Goal: Information Seeking & Learning: Check status

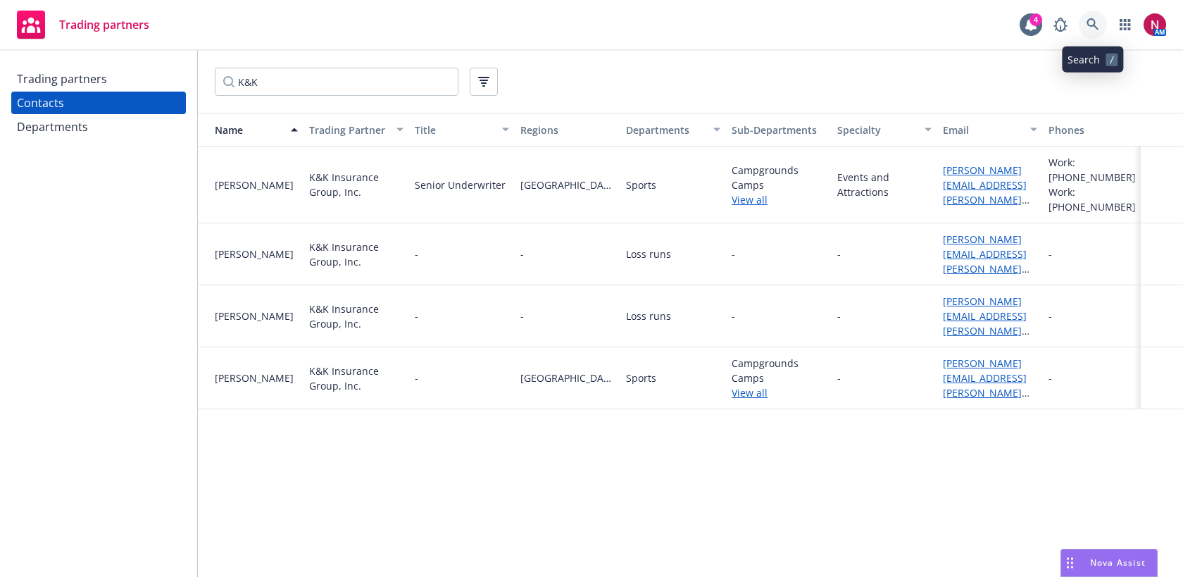
click at [1095, 26] on icon at bounding box center [1092, 24] width 12 height 12
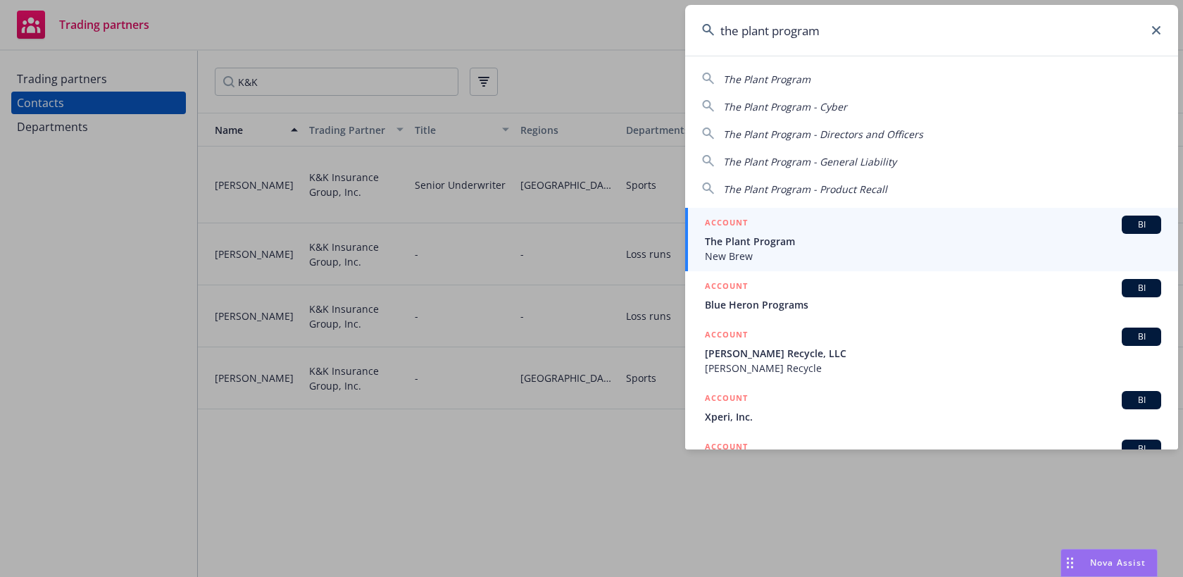
type input "the plant program"
click at [922, 225] on div "ACCOUNT BI" at bounding box center [933, 224] width 456 height 18
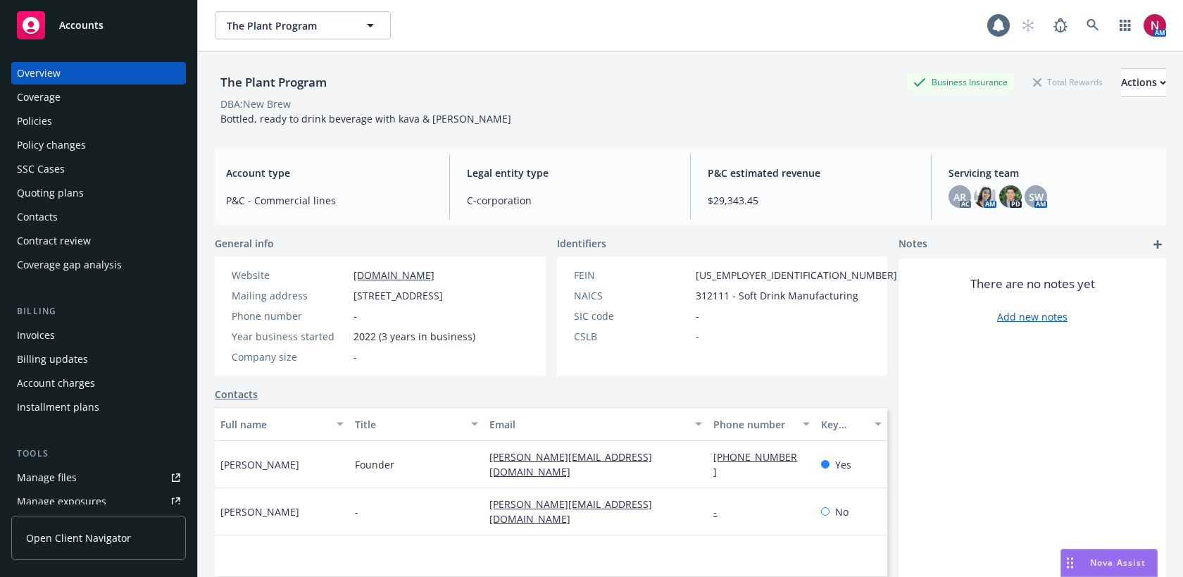
click at [69, 115] on div "Policies" at bounding box center [98, 121] width 163 height 23
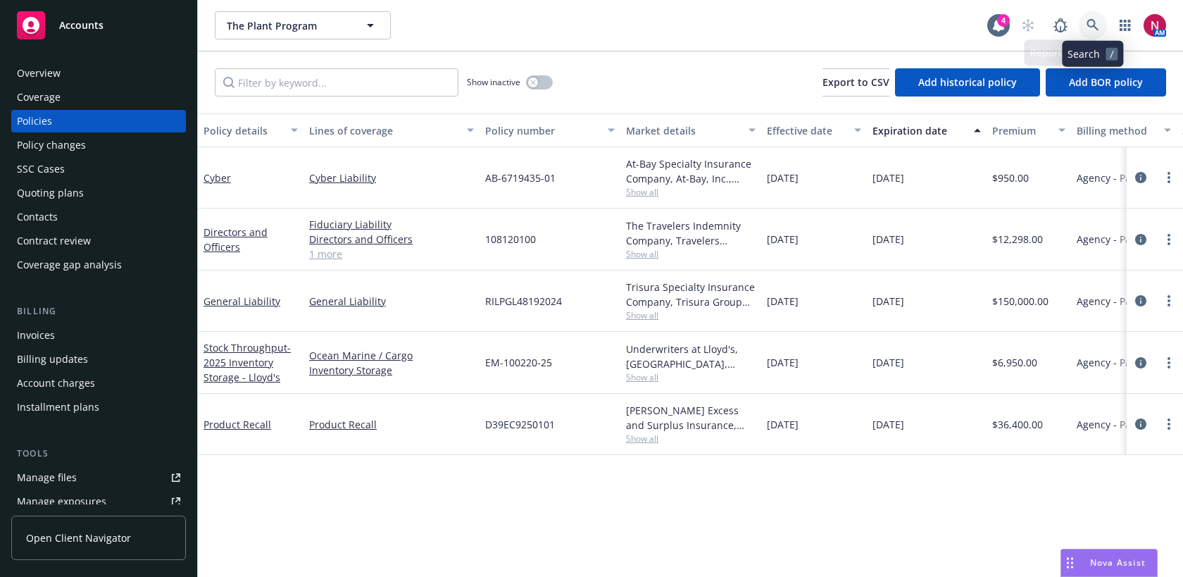
click at [1093, 27] on icon at bounding box center [1092, 25] width 13 height 13
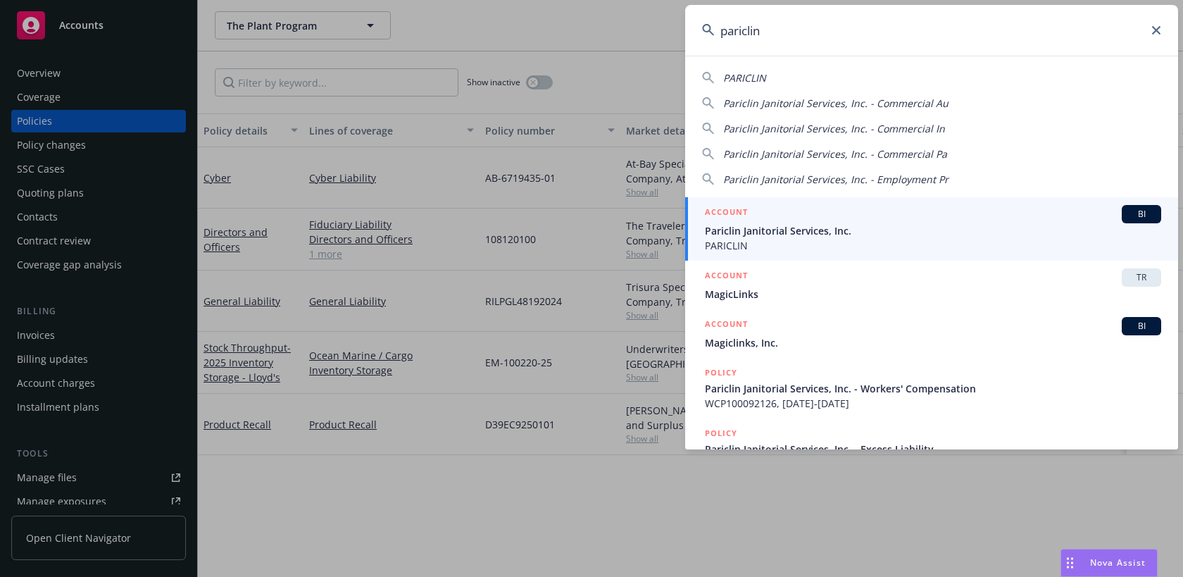
type input "pariclin"
click at [929, 225] on span "Pariclin Janitorial Services, Inc." at bounding box center [933, 230] width 456 height 15
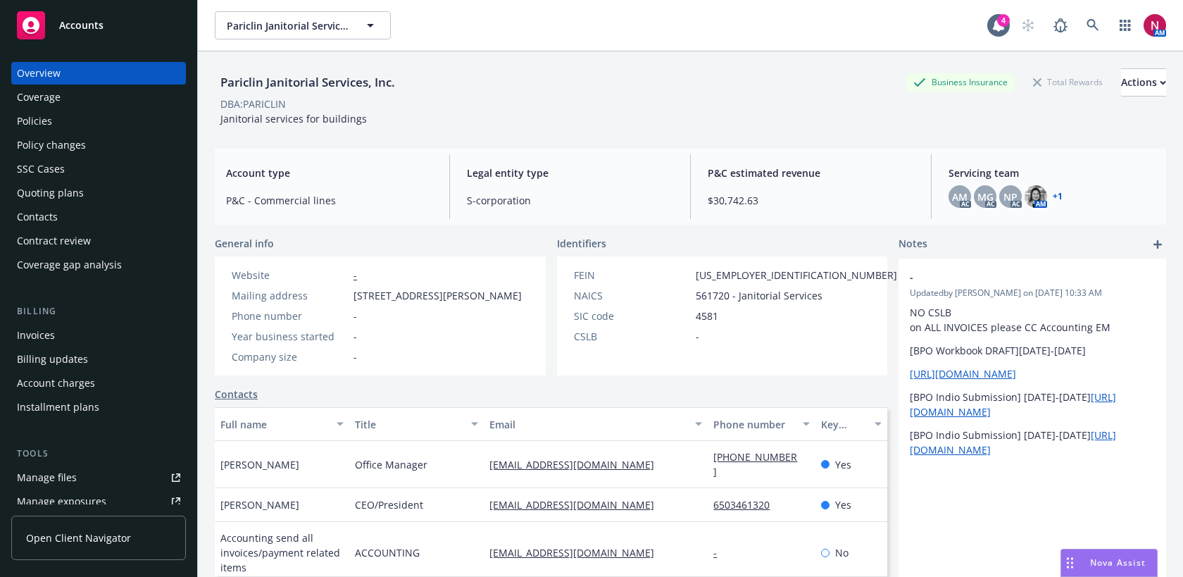
click at [84, 150] on div "Policy changes" at bounding box center [98, 145] width 163 height 23
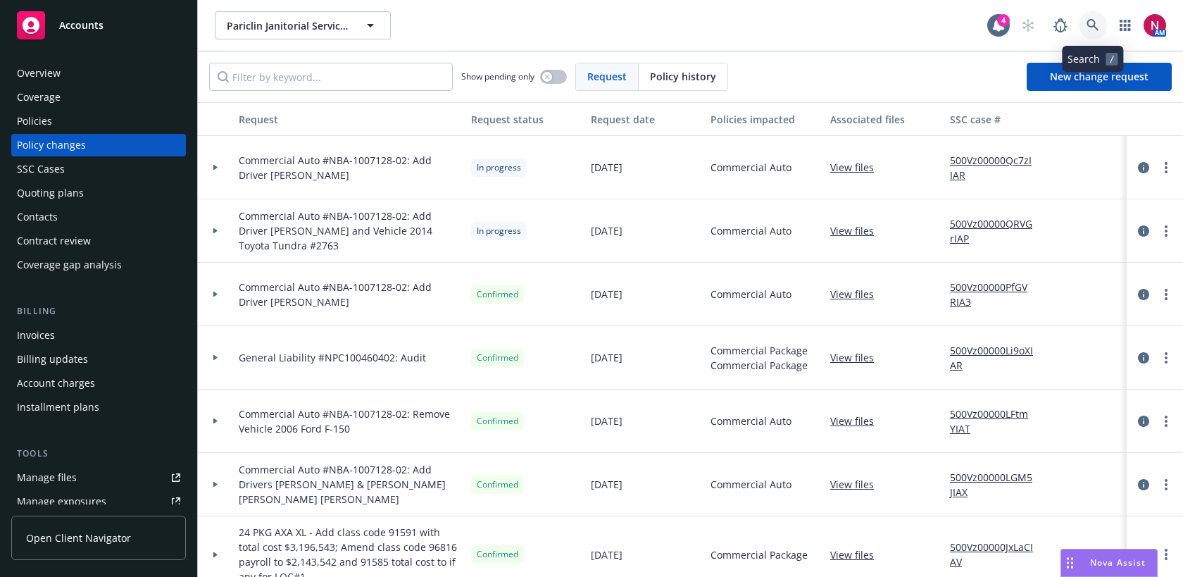
click at [1098, 30] on icon at bounding box center [1092, 25] width 12 height 12
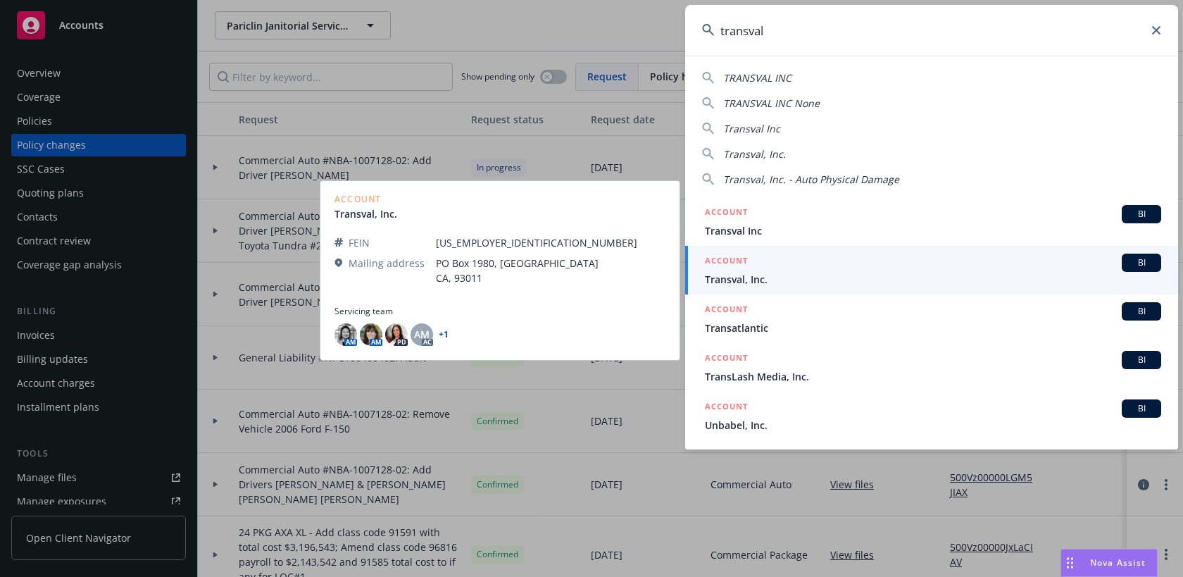
type input "transval"
click at [937, 283] on span "Transval, Inc." at bounding box center [933, 279] width 456 height 15
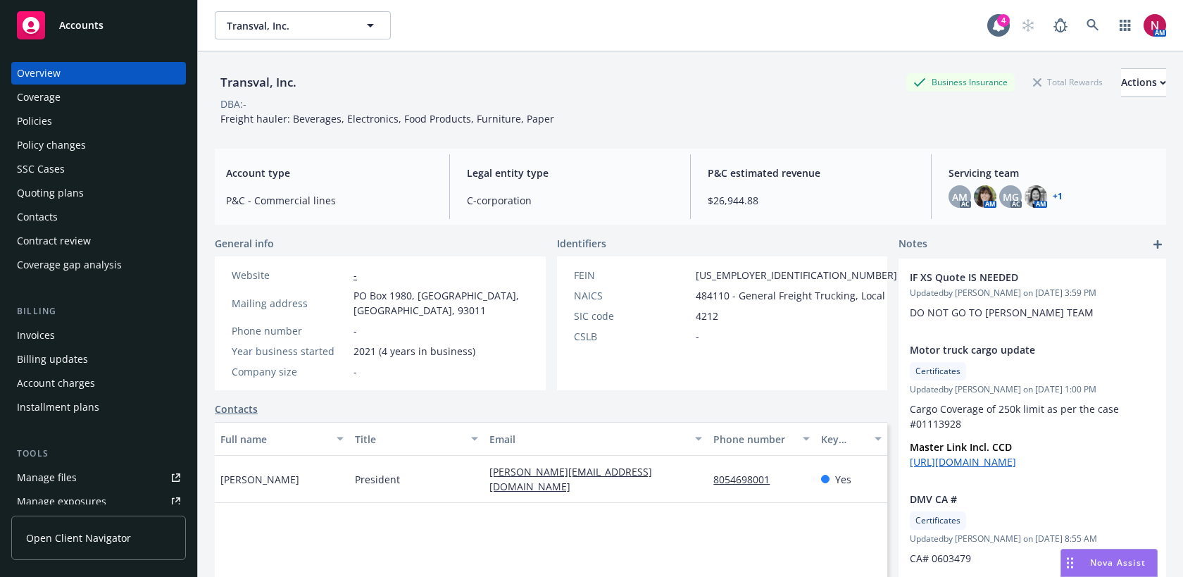
click at [62, 146] on div "Policy changes" at bounding box center [51, 145] width 69 height 23
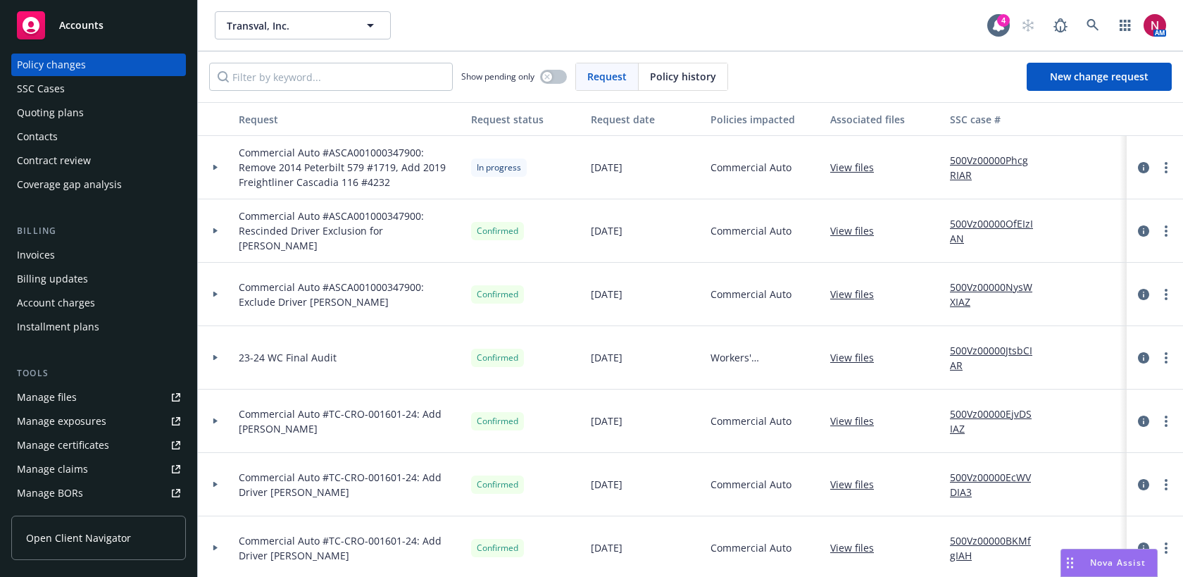
scroll to position [171, 0]
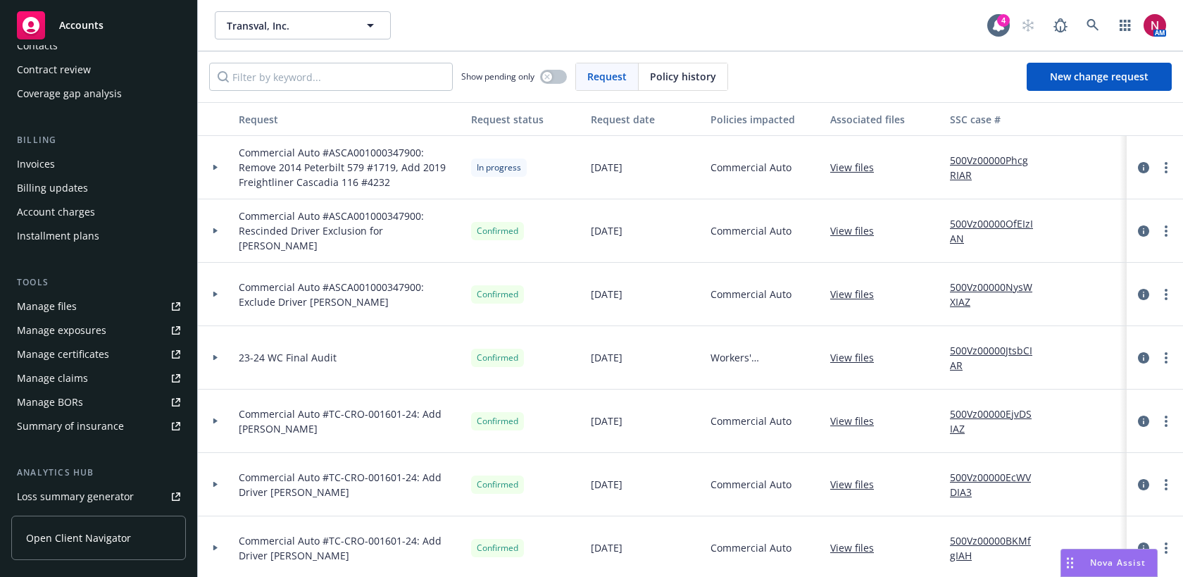
click at [88, 297] on link "Manage files" at bounding box center [98, 306] width 175 height 23
click at [1099, 23] on link at bounding box center [1093, 25] width 28 height 28
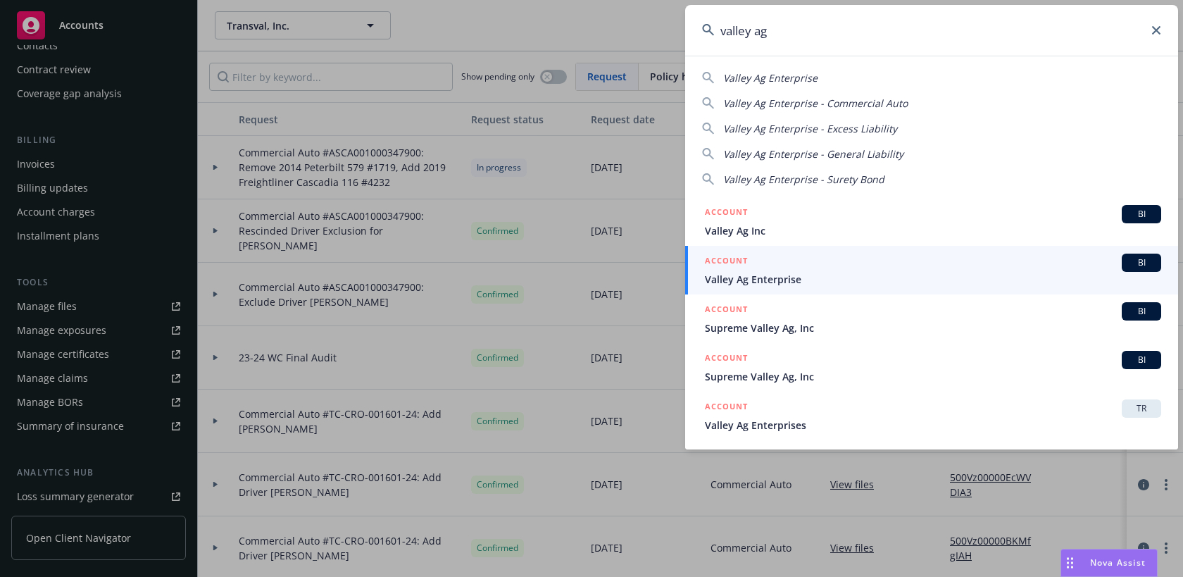
type input "valley ag"
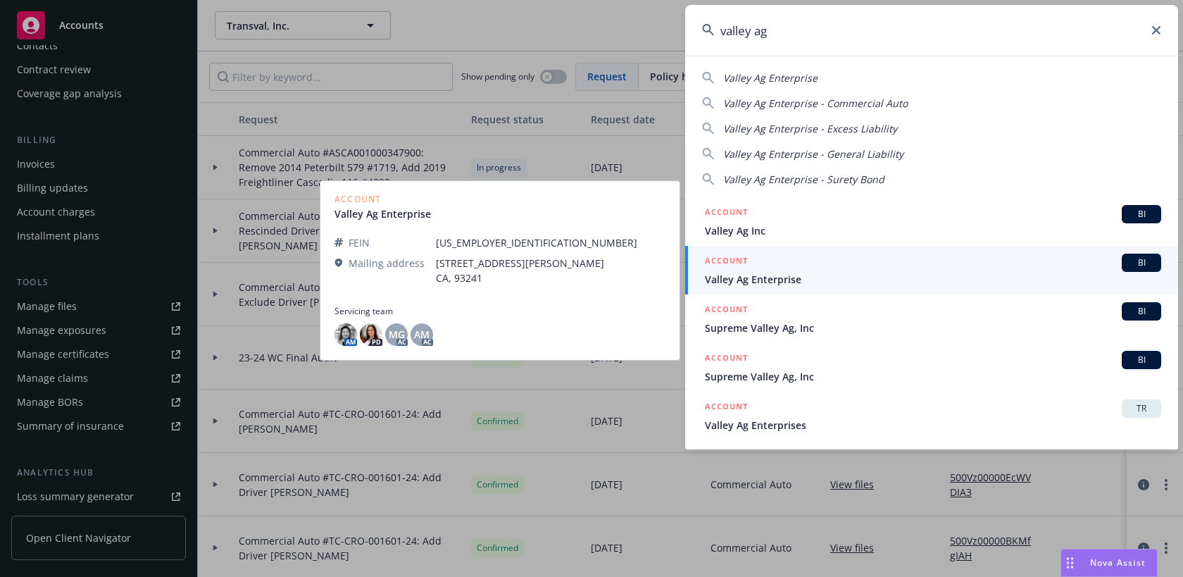
click at [901, 280] on span "Valley Ag Enterprise" at bounding box center [933, 279] width 456 height 15
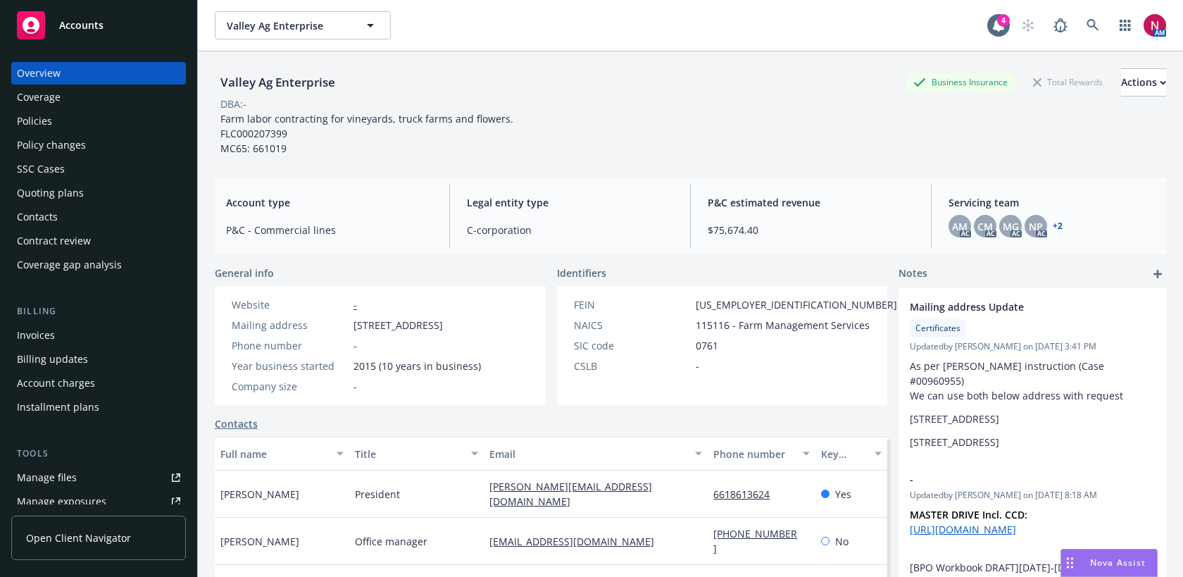
click at [89, 143] on div "Policy changes" at bounding box center [98, 145] width 163 height 23
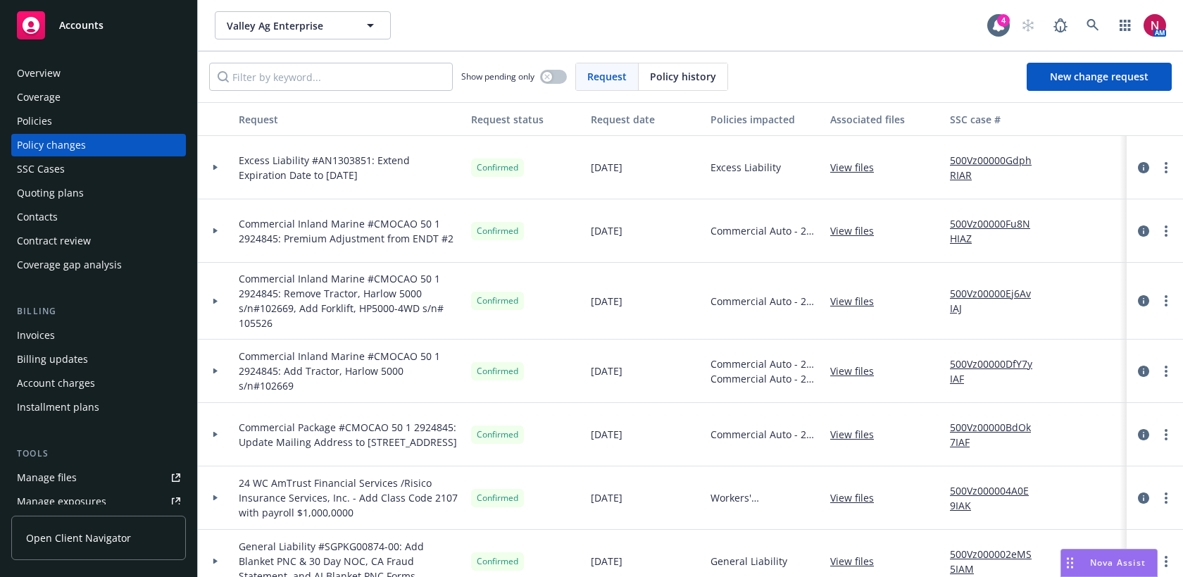
click at [120, 118] on div "Policies" at bounding box center [98, 121] width 163 height 23
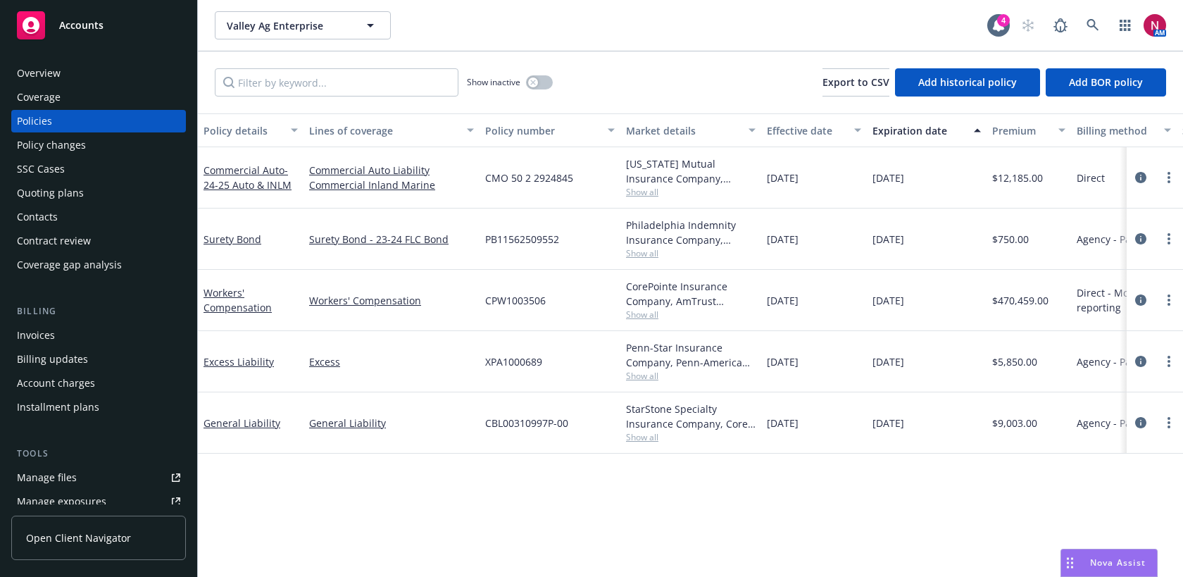
click at [225, 299] on div "Workers' Compensation" at bounding box center [250, 300] width 94 height 30
click at [221, 291] on link "Workers' Compensation" at bounding box center [237, 300] width 68 height 28
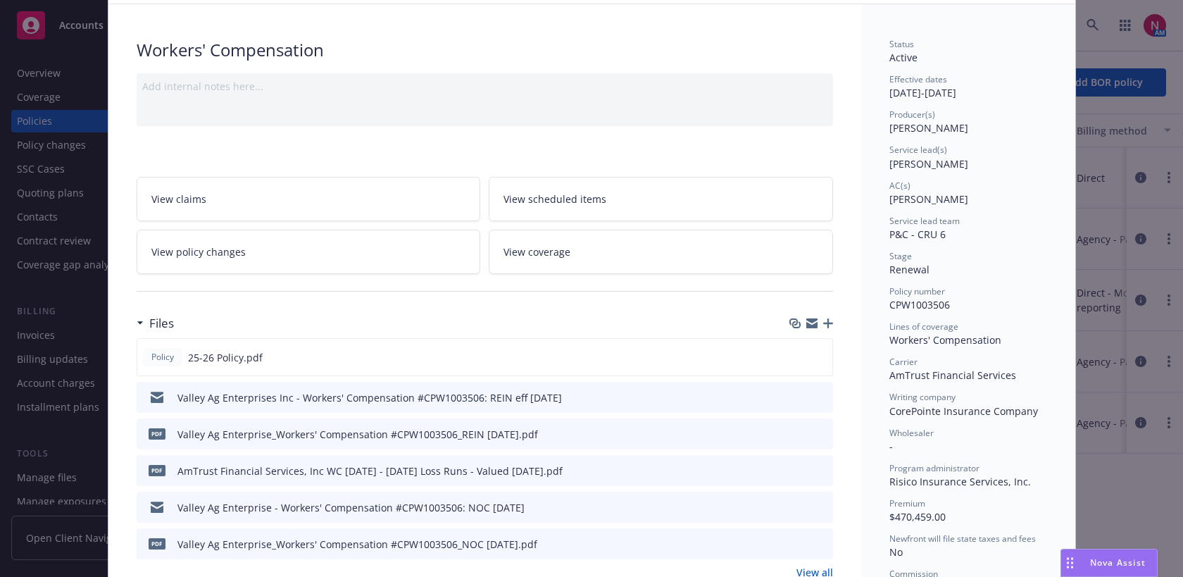
scroll to position [115, 0]
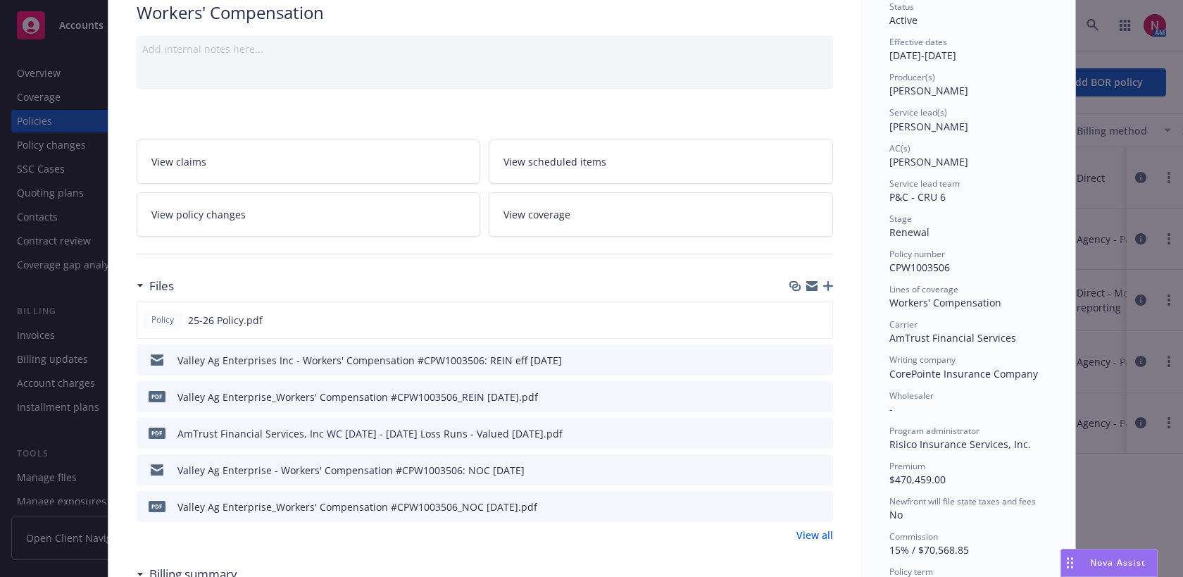
click at [822, 360] on icon "preview file" at bounding box center [819, 359] width 13 height 10
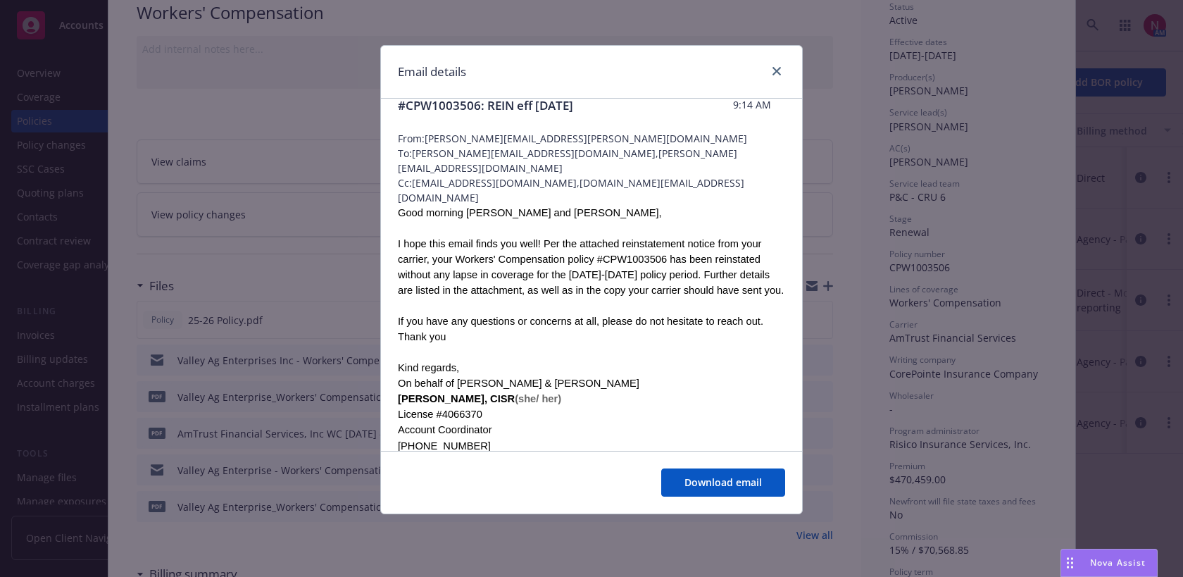
scroll to position [42, 0]
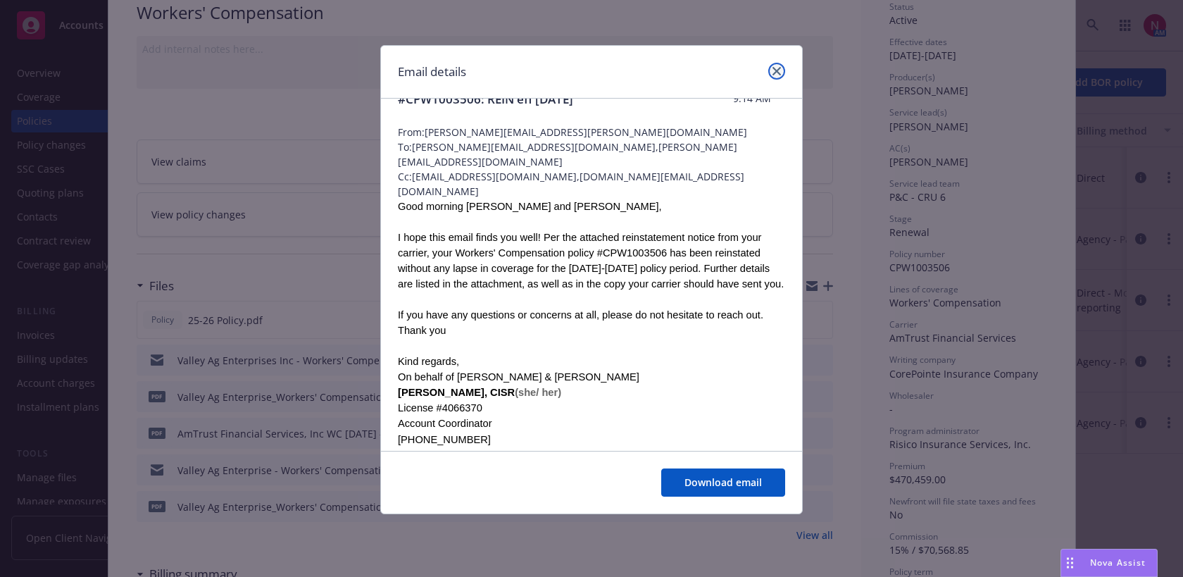
click at [782, 73] on link "close" at bounding box center [776, 71] width 17 height 17
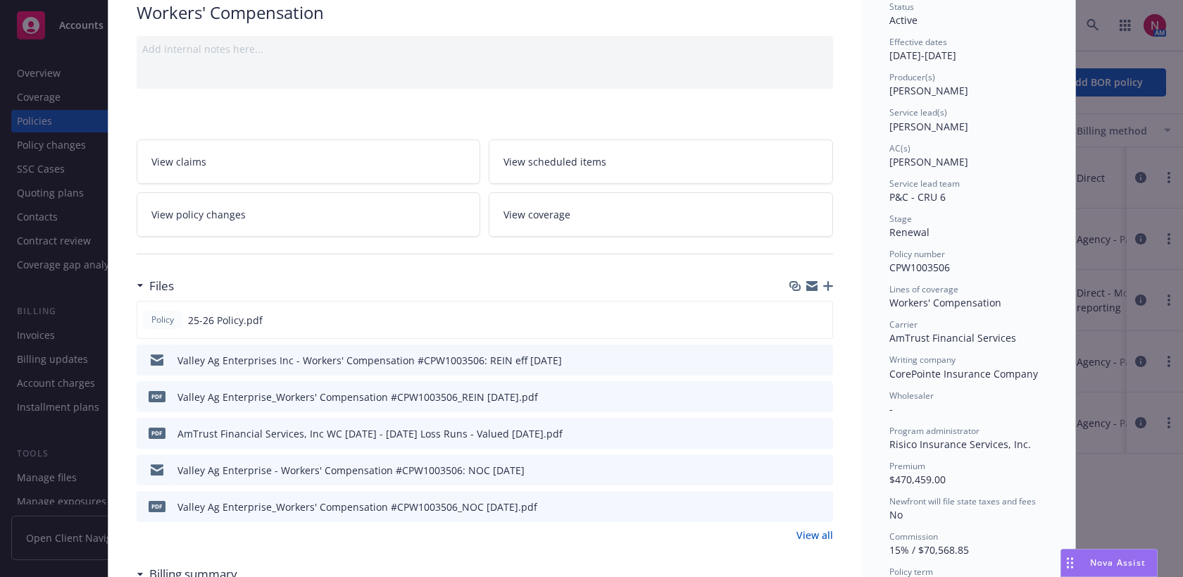
scroll to position [0, 0]
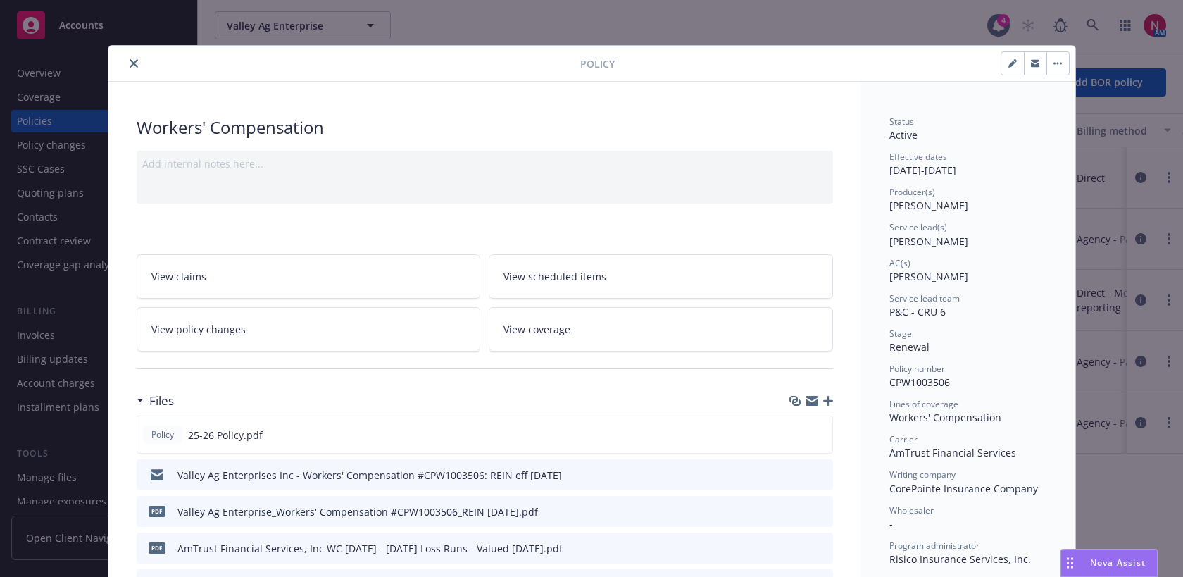
click at [135, 66] on icon "close" at bounding box center [134, 63] width 8 height 8
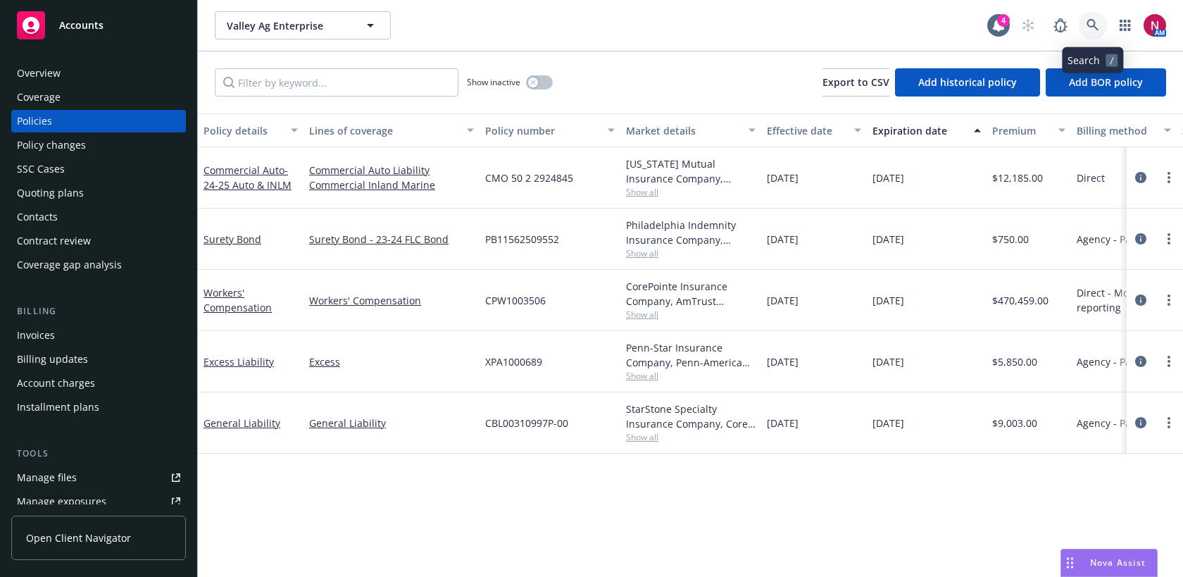
click at [1081, 27] on link at bounding box center [1093, 25] width 28 height 28
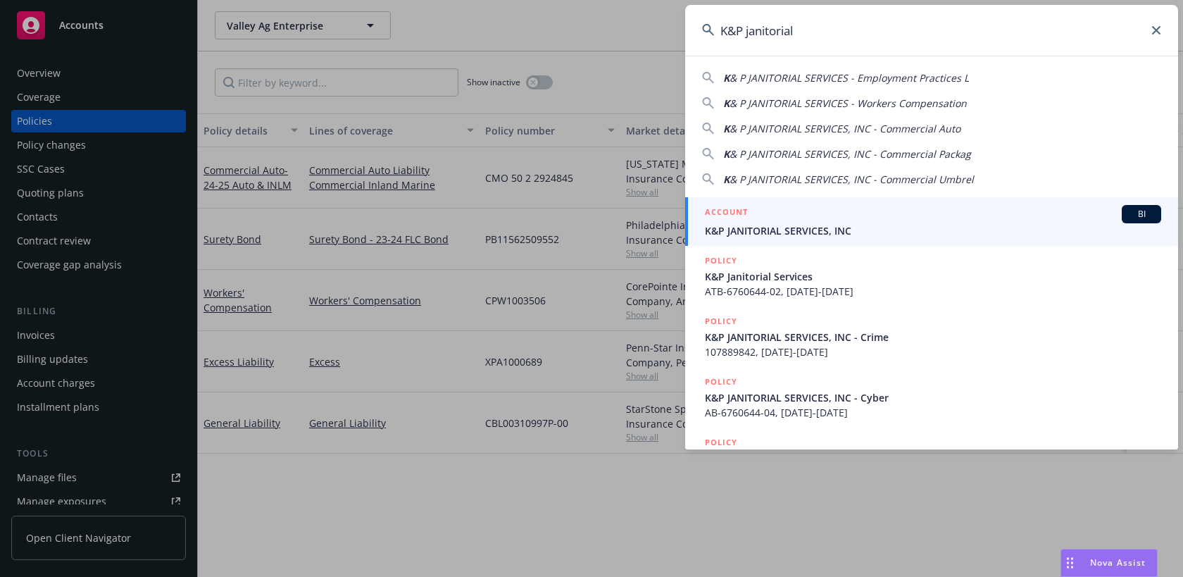
type input "K&P janitorial"
click at [941, 216] on div "ACCOUNT BI" at bounding box center [933, 214] width 456 height 18
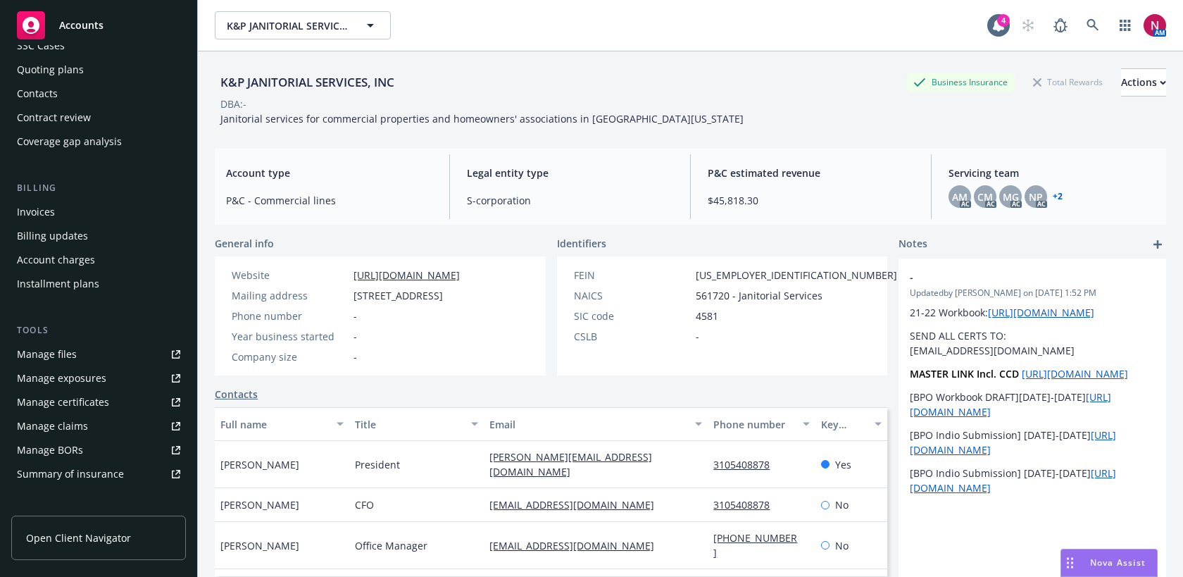
scroll to position [122, 0]
click at [94, 408] on div "Manage certificates" at bounding box center [63, 403] width 92 height 23
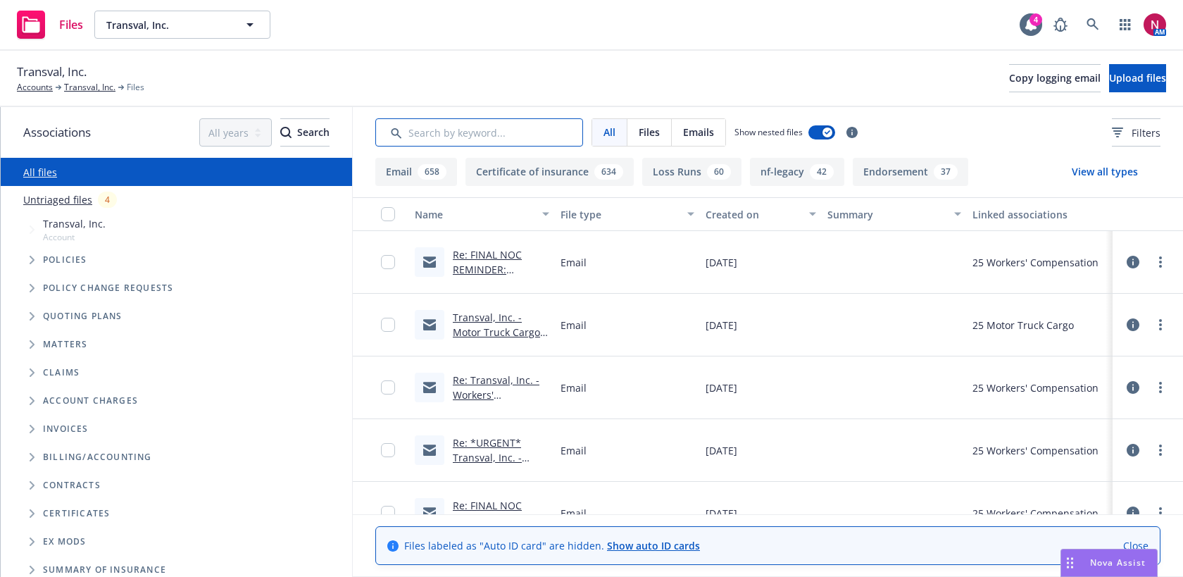
click at [549, 133] on input "Search by keyword..." at bounding box center [479, 132] width 208 height 28
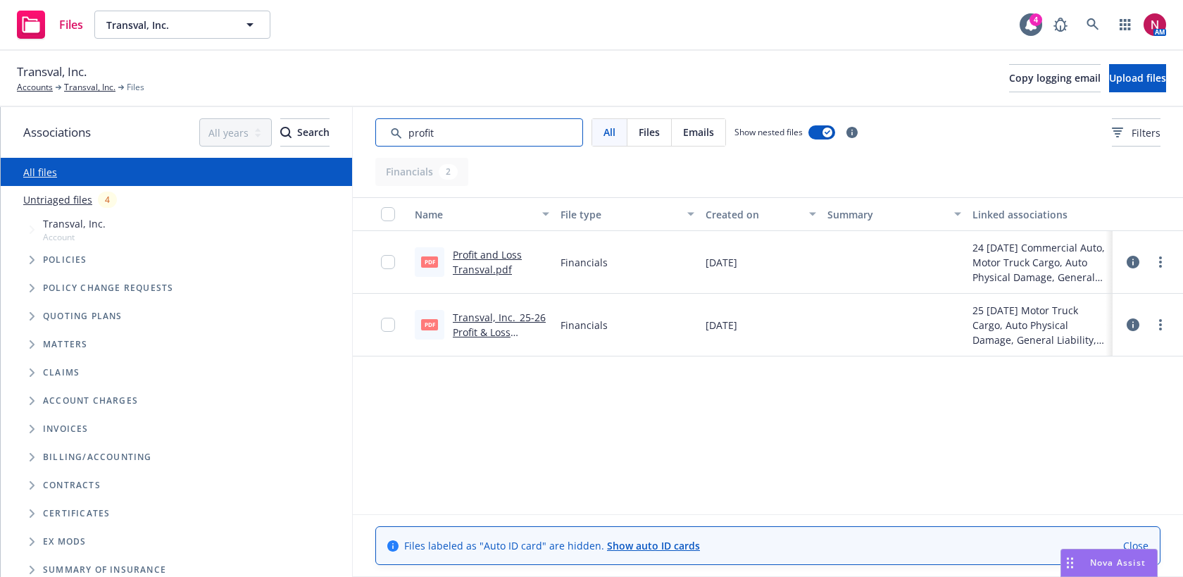
type input "profit"
click at [1169, 323] on div at bounding box center [1147, 324] width 59 height 45
click at [1162, 326] on link "more" at bounding box center [1160, 324] width 17 height 17
click at [1106, 384] on link "Download" at bounding box center [1098, 381] width 140 height 28
click at [513, 317] on link "Transval, Inc._25-26 Profit & Loss Sheet.pdf" at bounding box center [499, 331] width 93 height 43
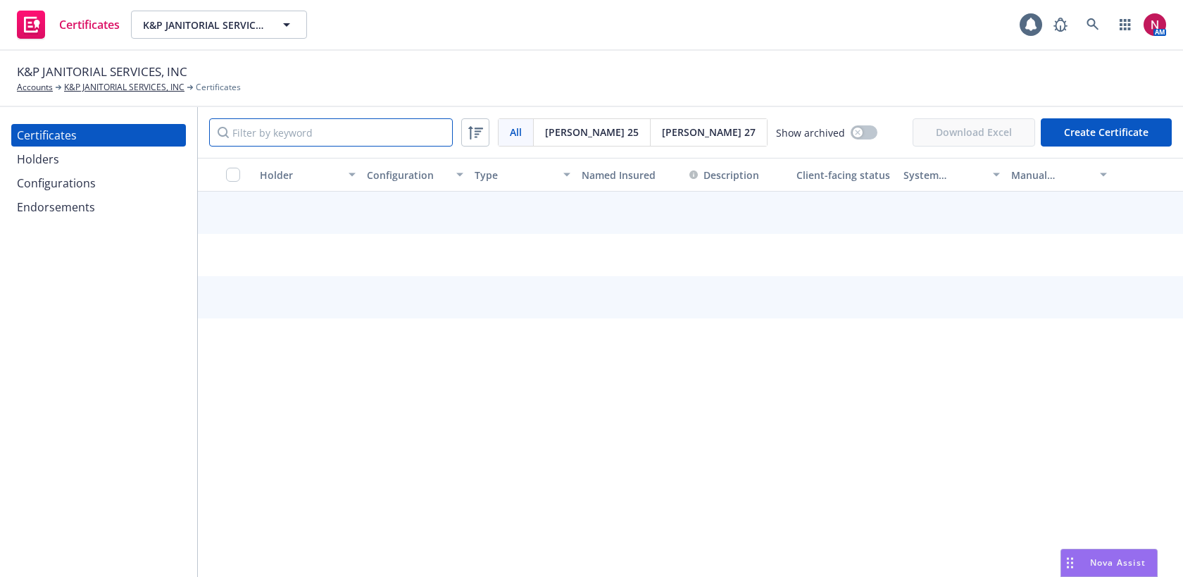
click at [268, 142] on input "Filter by keyword" at bounding box center [331, 132] width 244 height 28
type input "cbre"
